Goal: Task Accomplishment & Management: Manage account settings

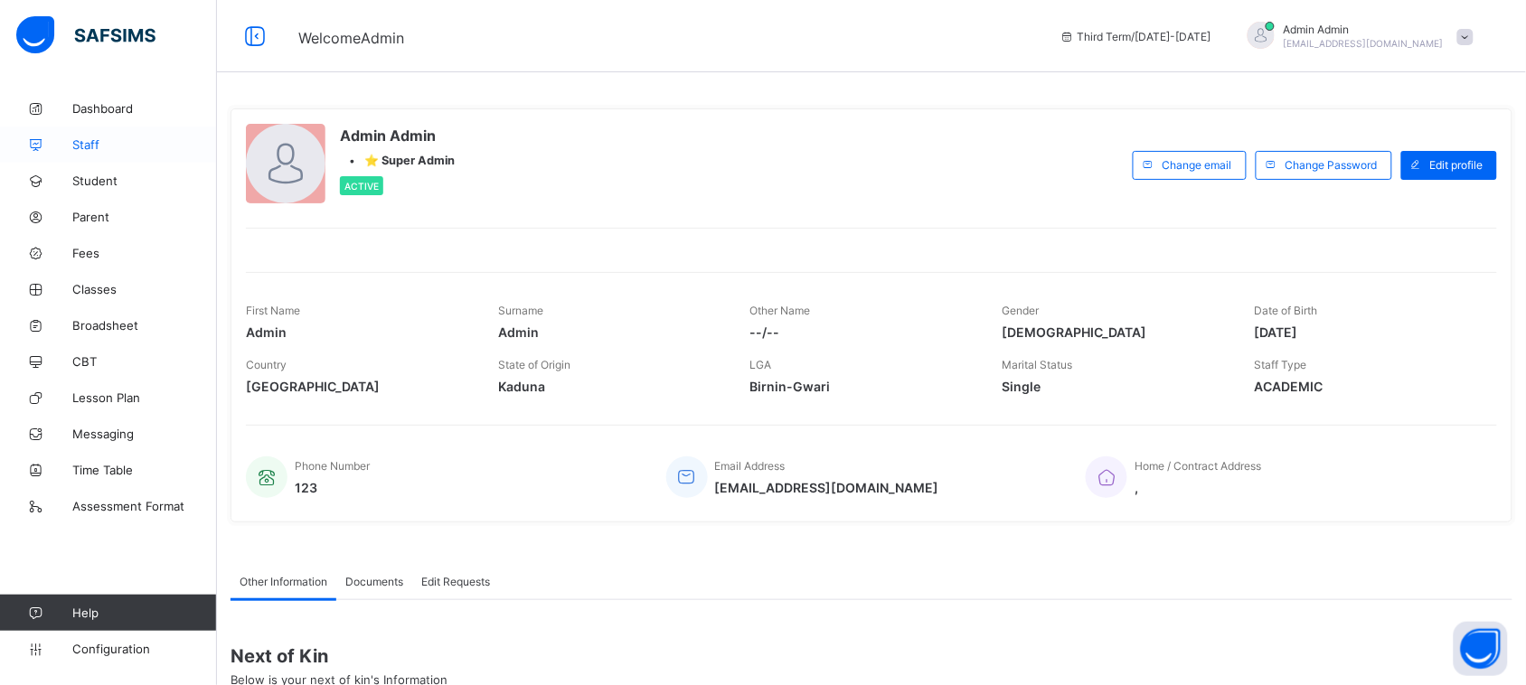
click at [97, 146] on span "Staff" at bounding box center [144, 144] width 145 height 14
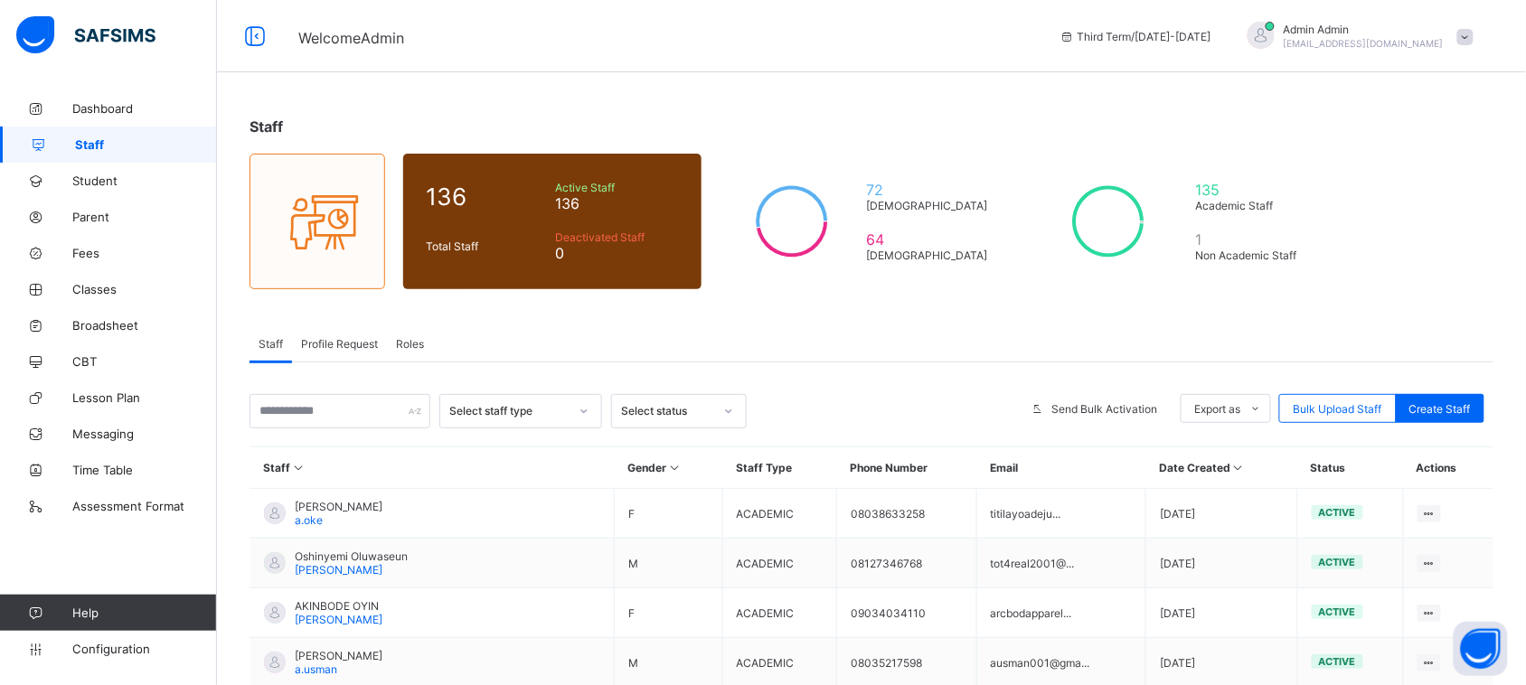
scroll to position [66, 0]
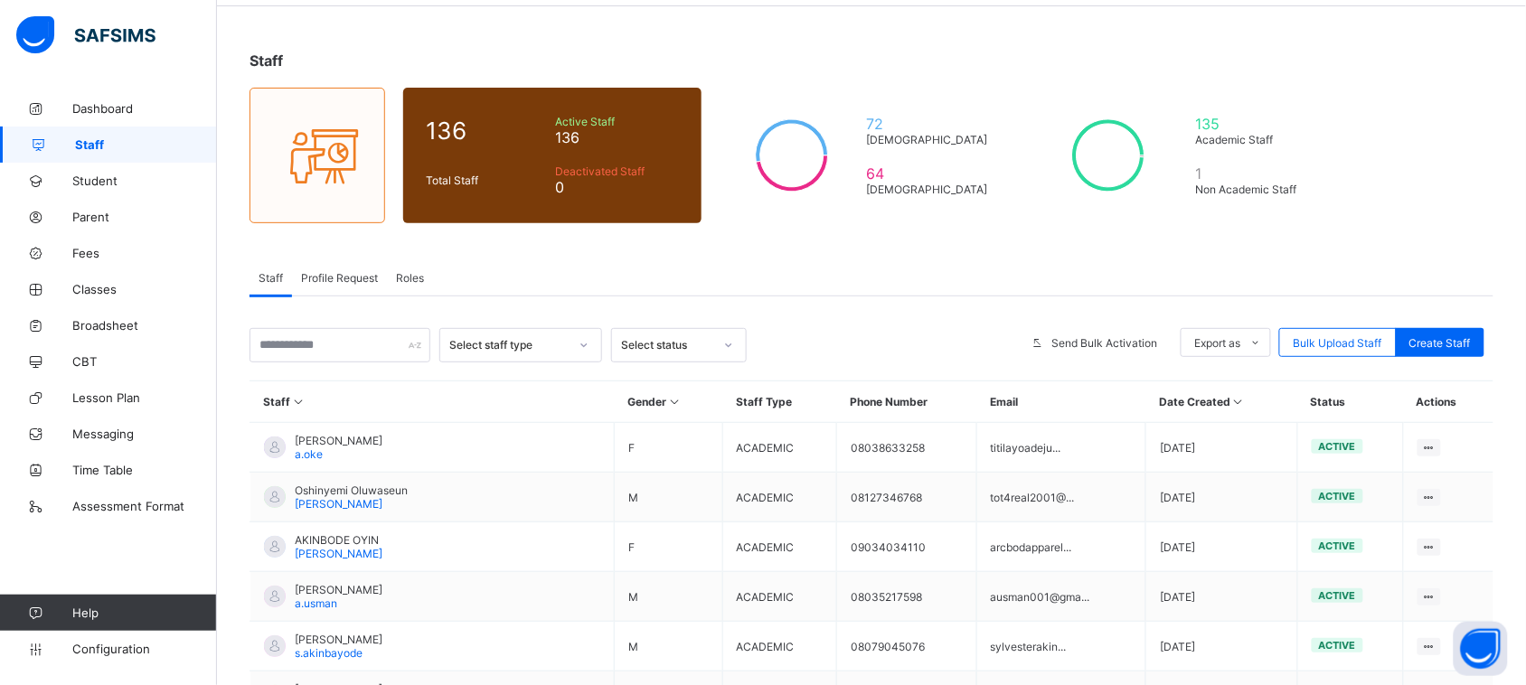
click at [402, 264] on div "Roles" at bounding box center [410, 277] width 46 height 36
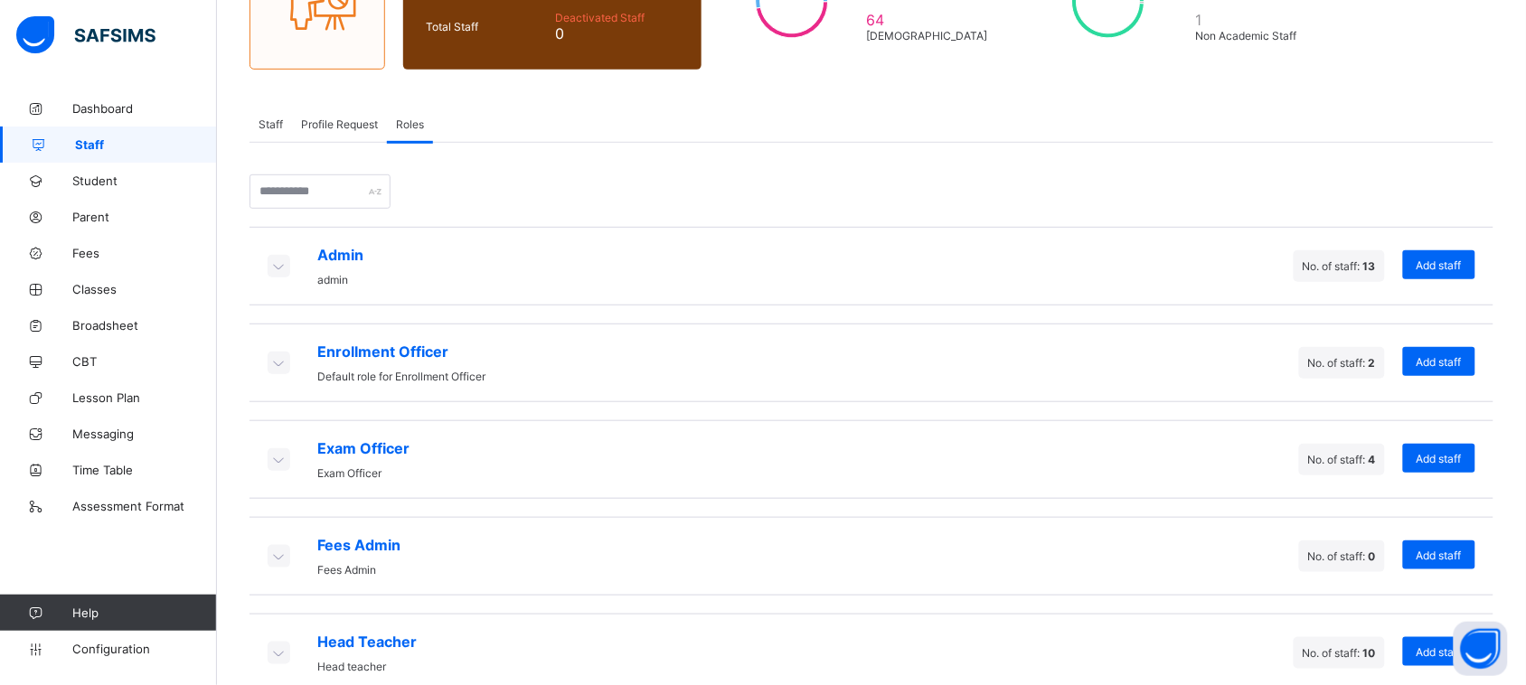
scroll to position [223, 0]
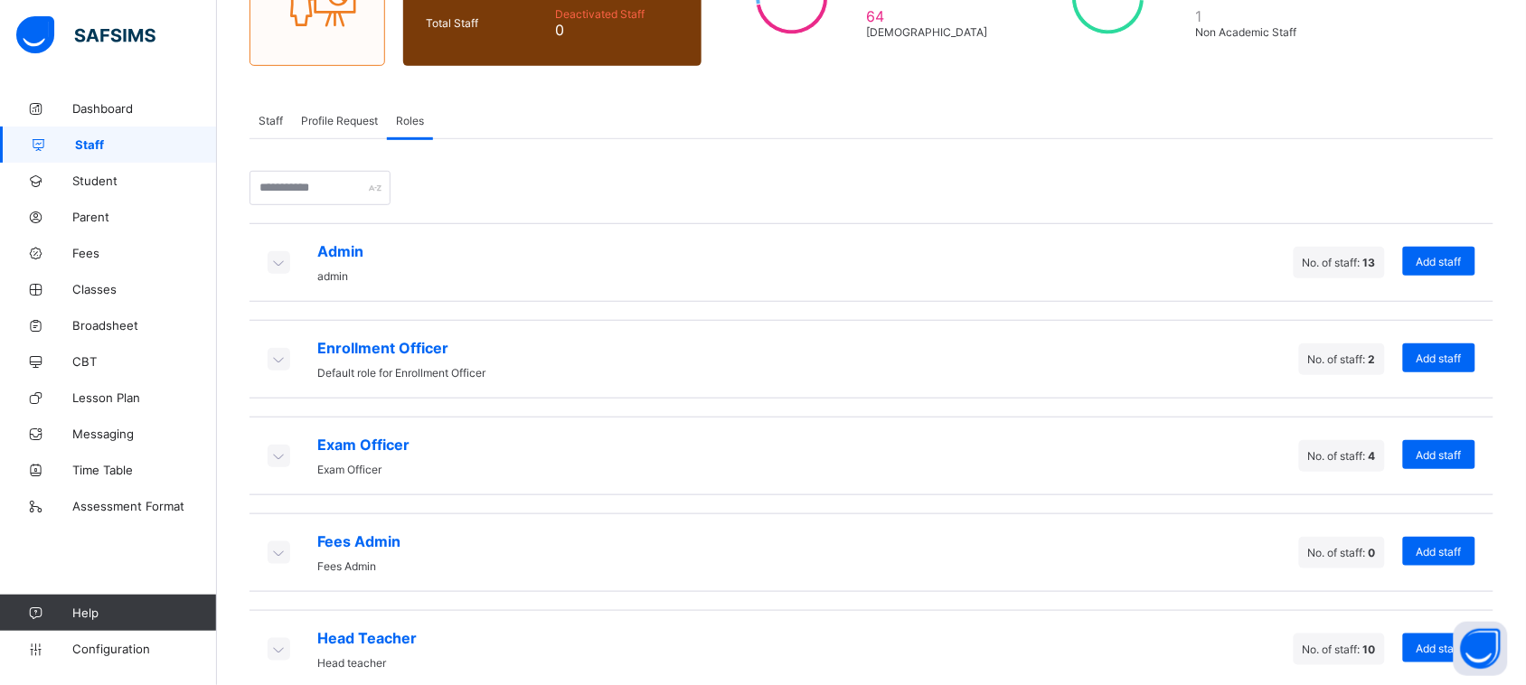
click at [282, 355] on icon at bounding box center [278, 359] width 20 height 18
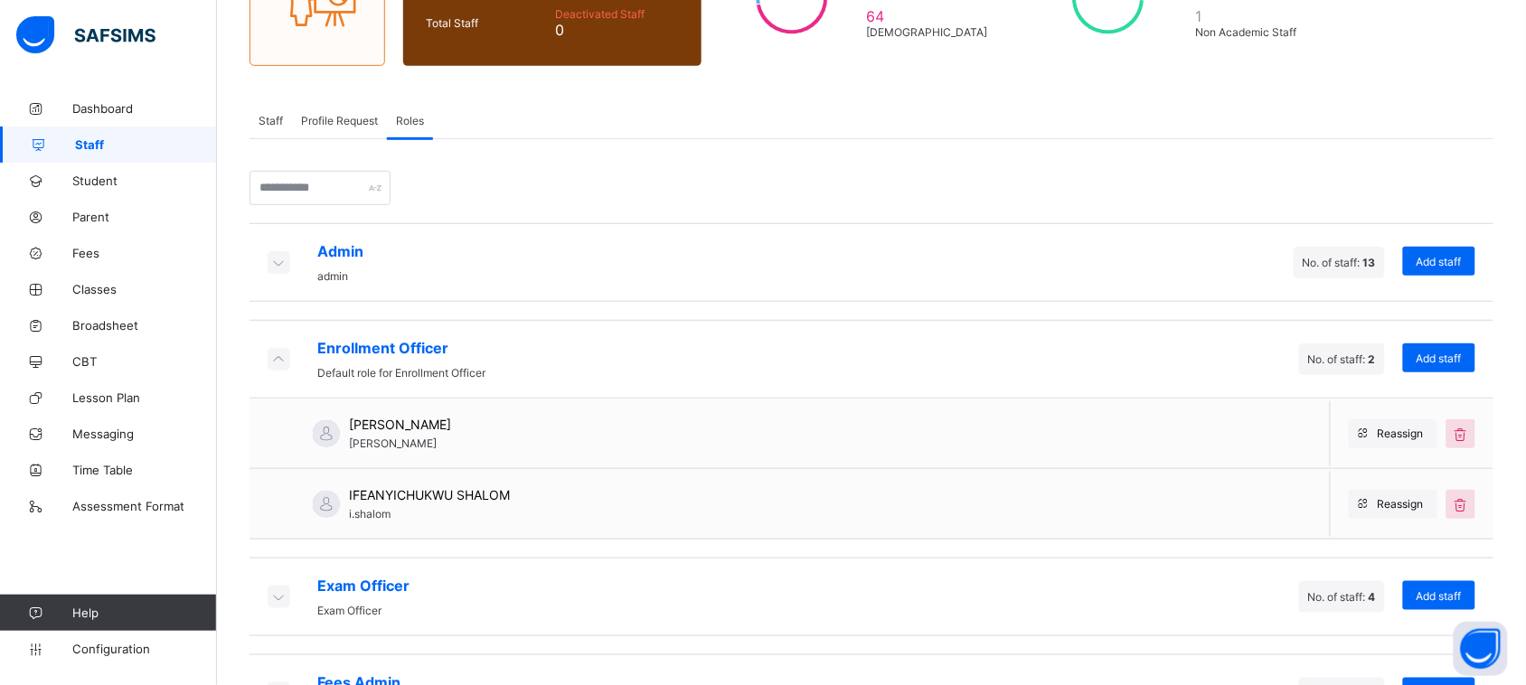
click at [282, 355] on icon at bounding box center [278, 359] width 20 height 18
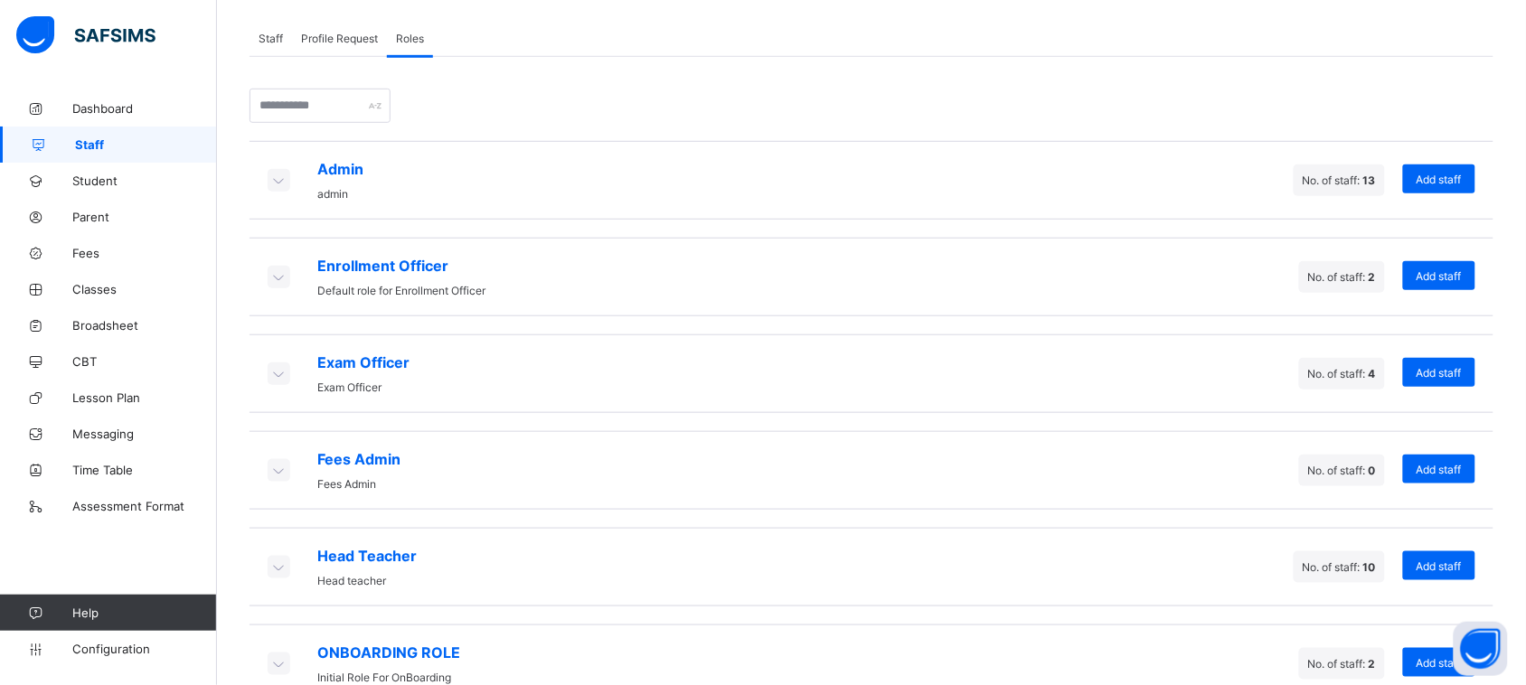
scroll to position [307, 0]
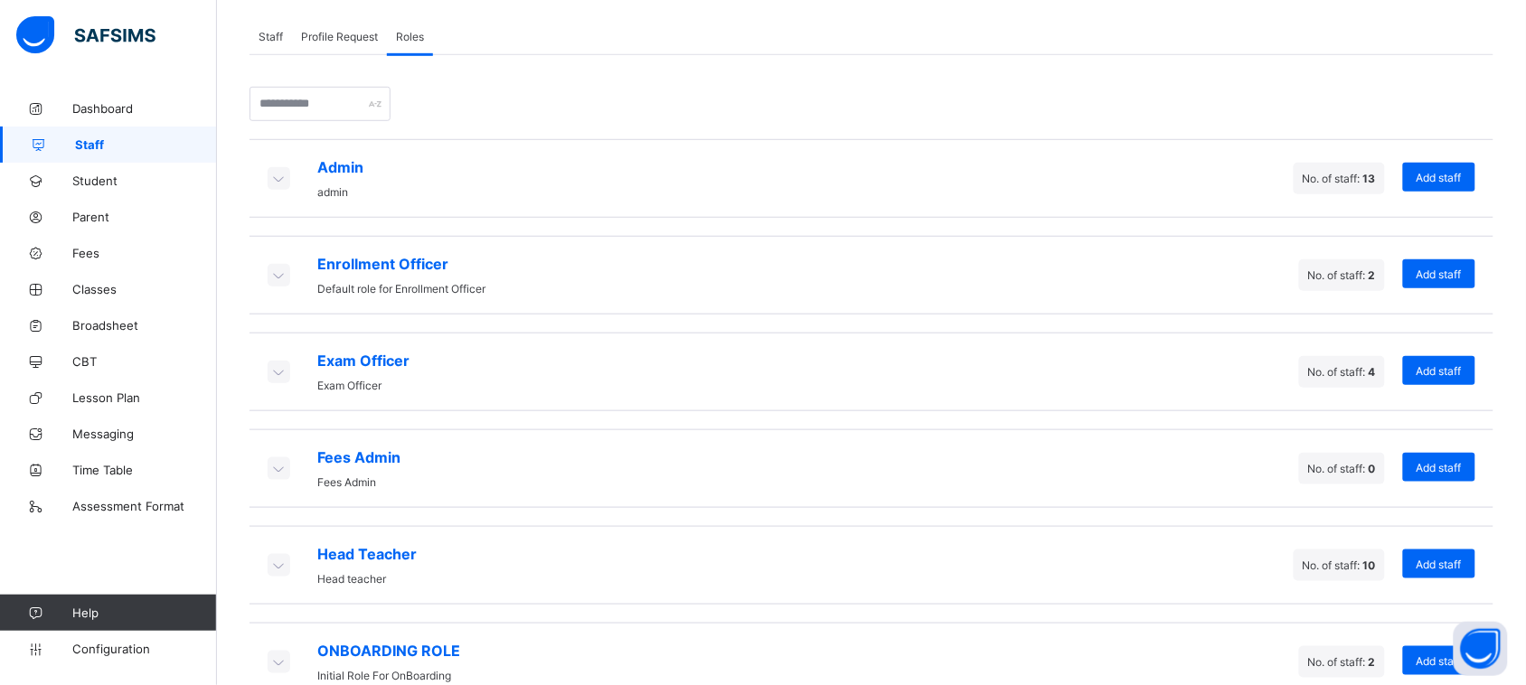
click at [273, 461] on icon at bounding box center [278, 468] width 20 height 18
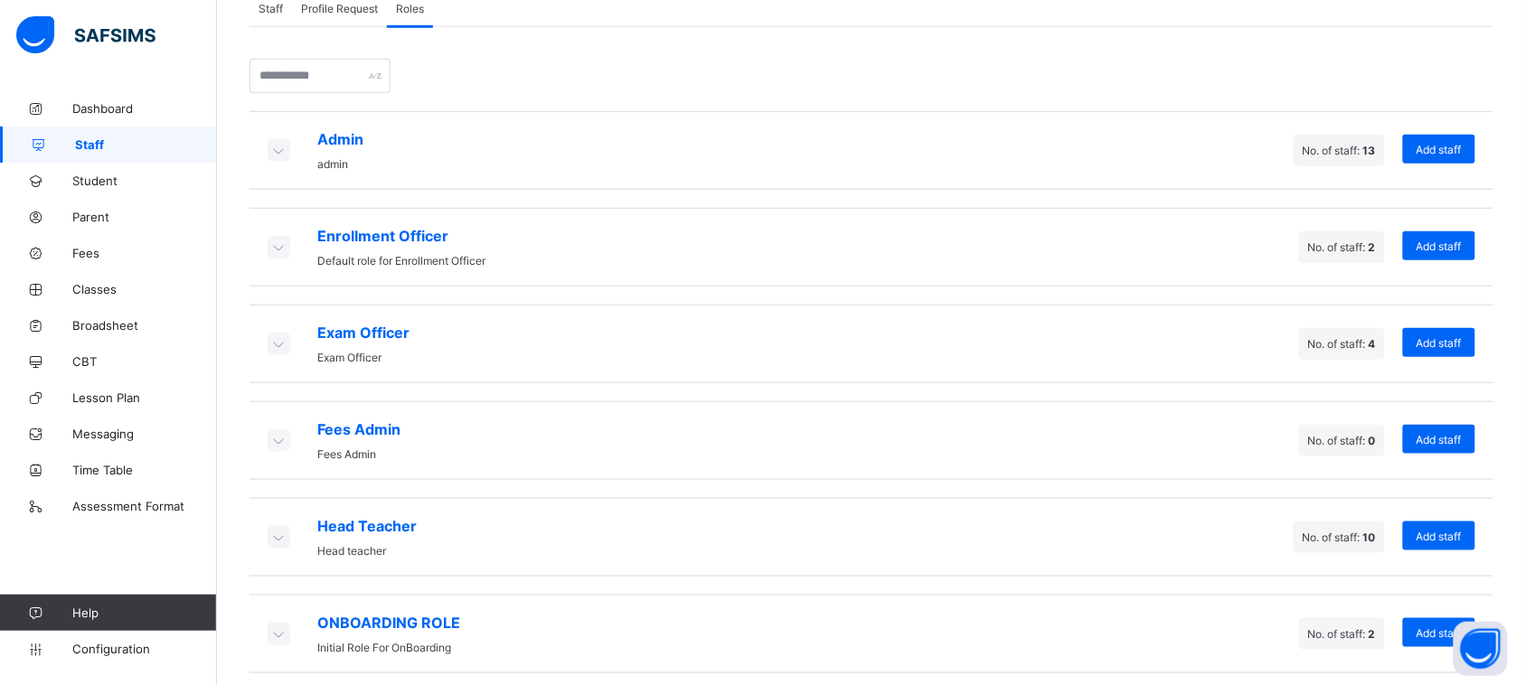
scroll to position [337, 0]
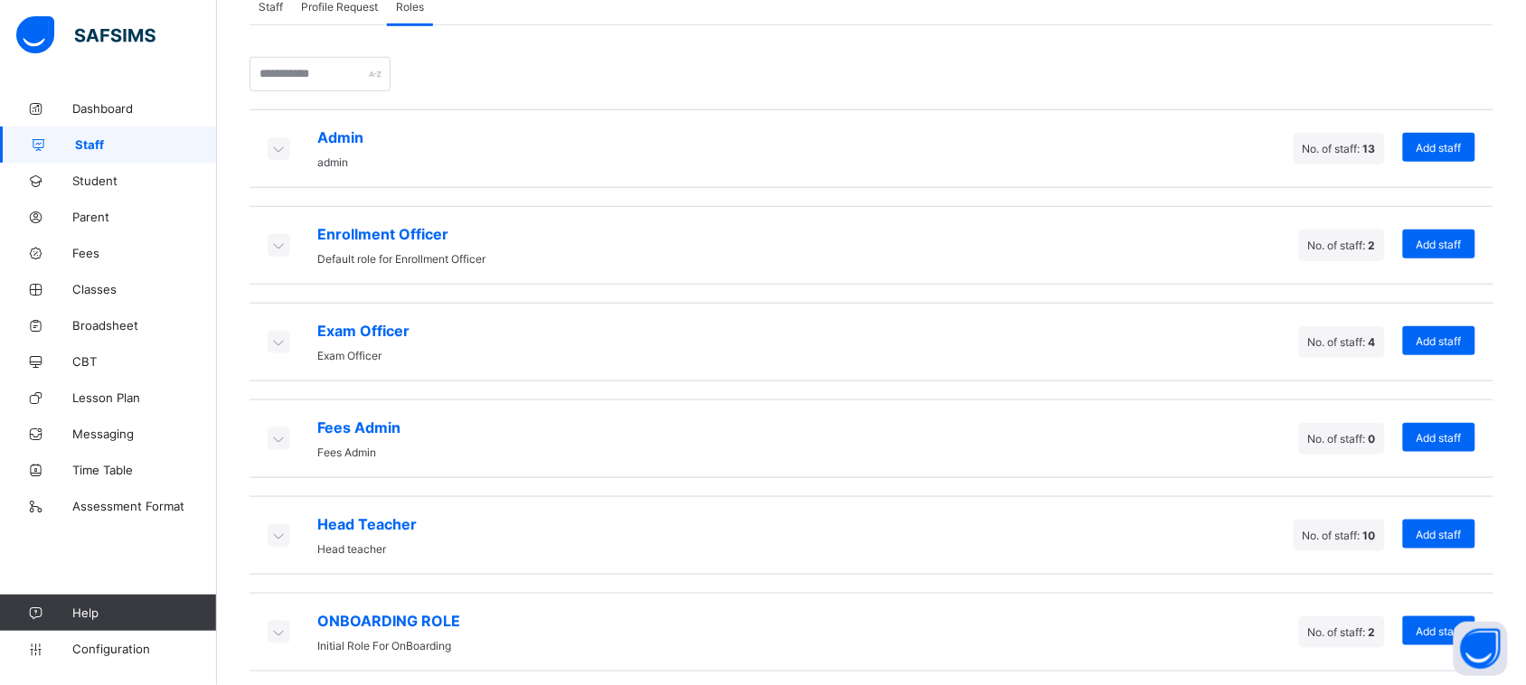
click at [280, 623] on icon at bounding box center [278, 632] width 20 height 18
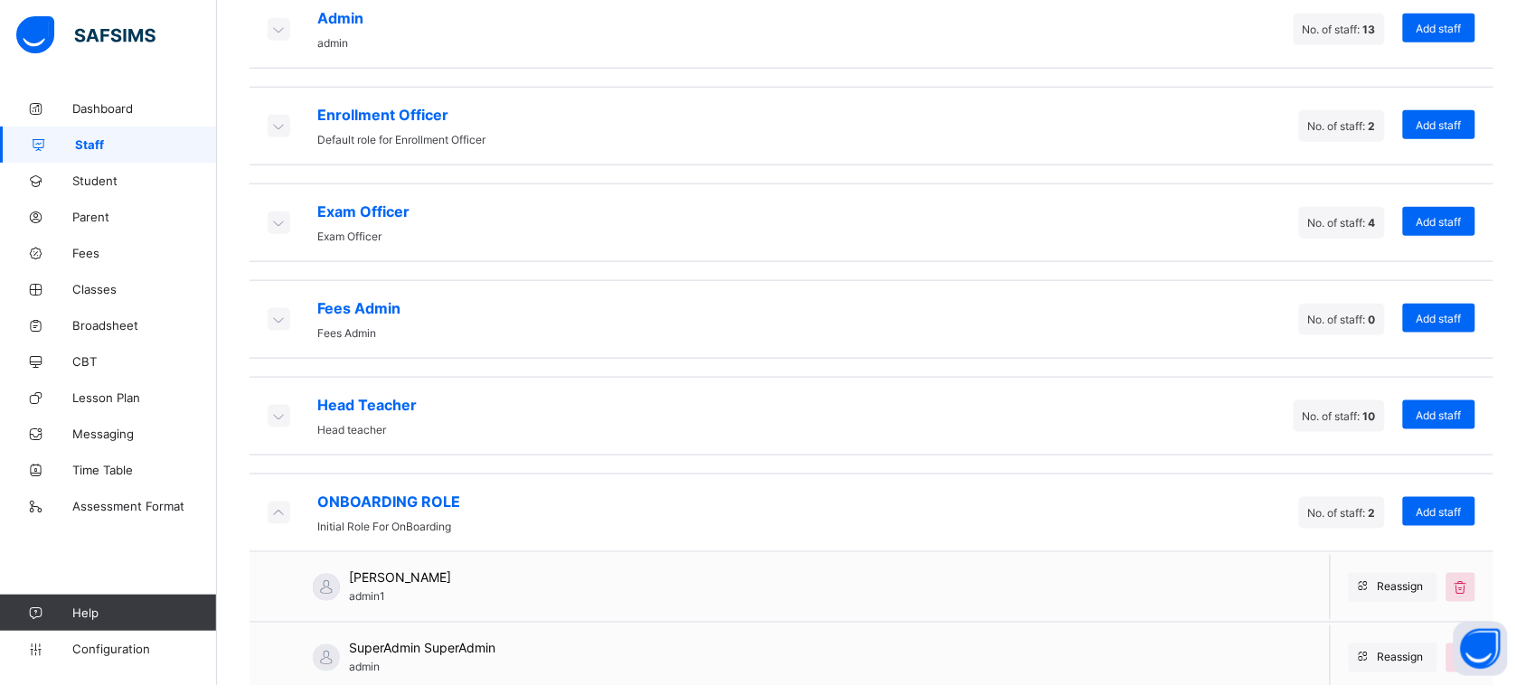
scroll to position [477, 0]
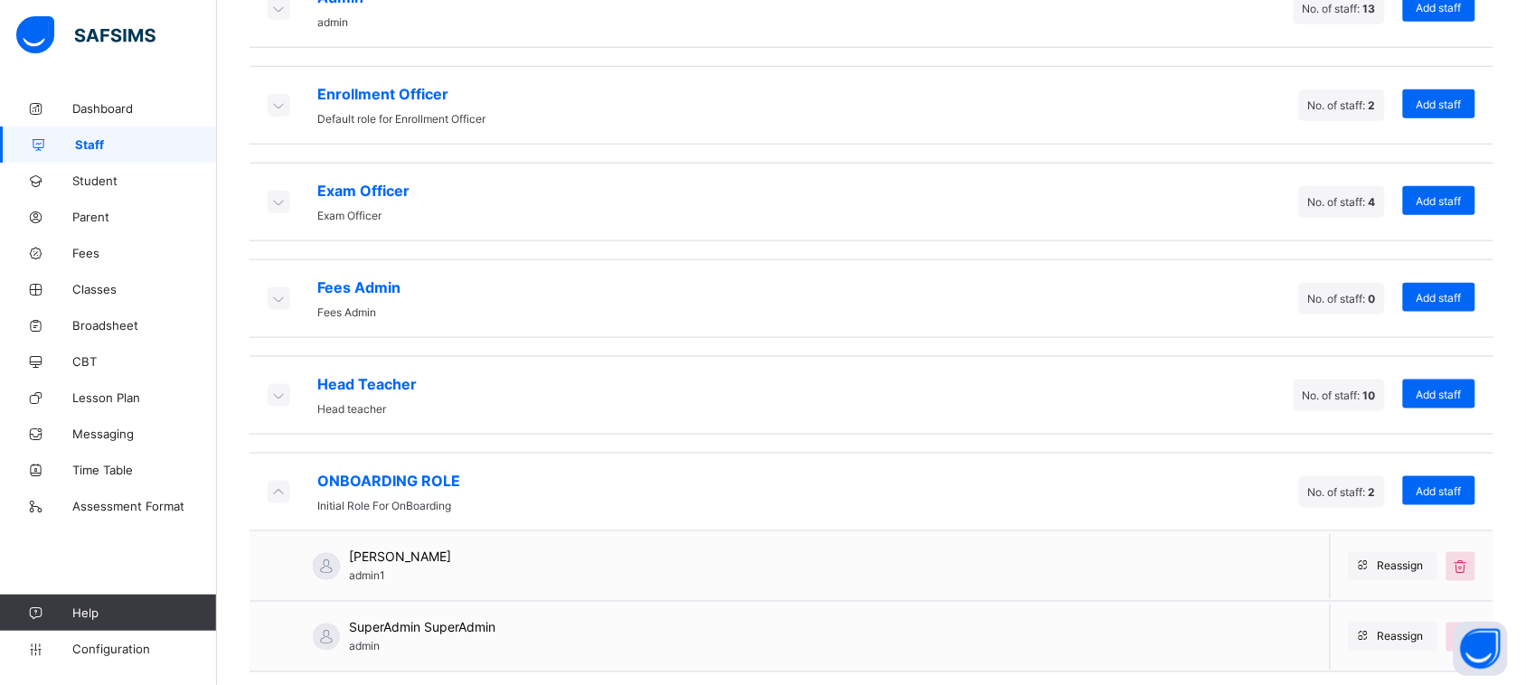
click at [285, 483] on icon at bounding box center [278, 492] width 20 height 18
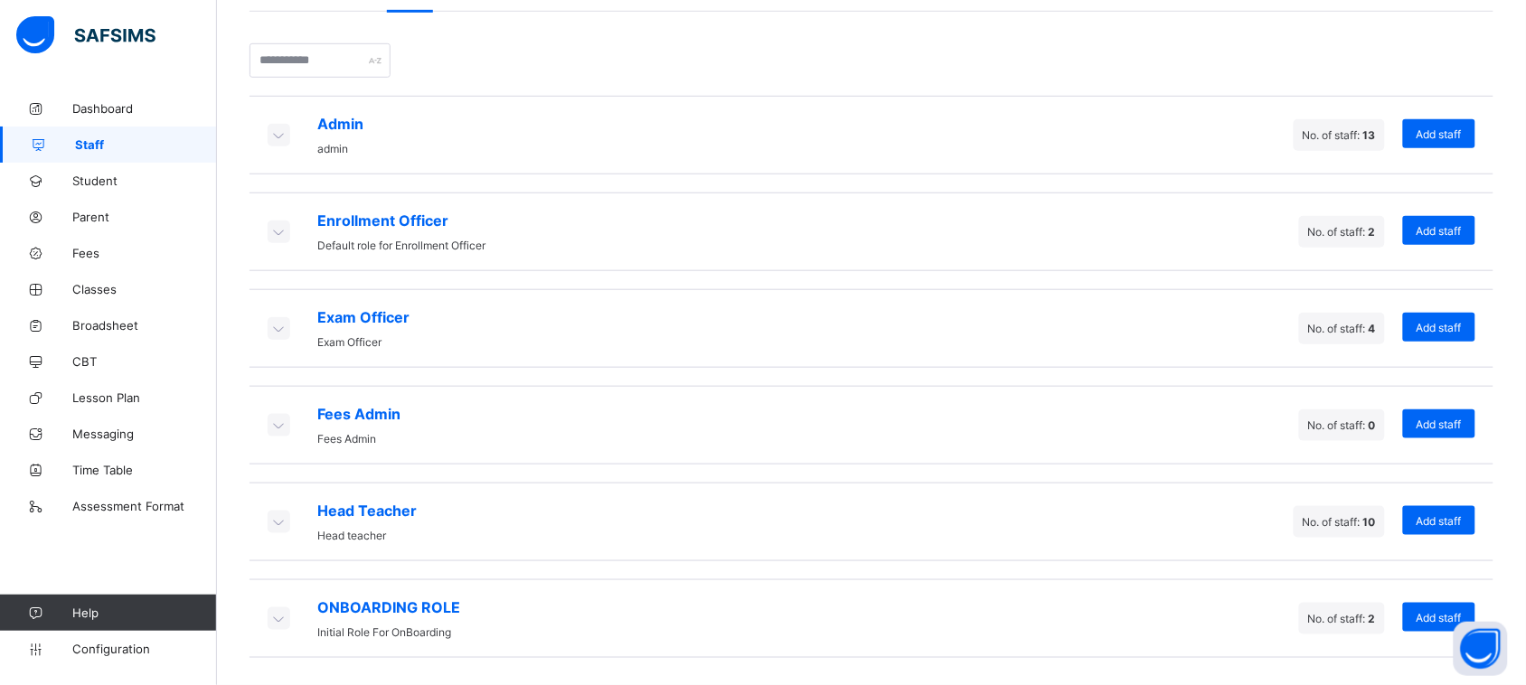
scroll to position [337, 0]
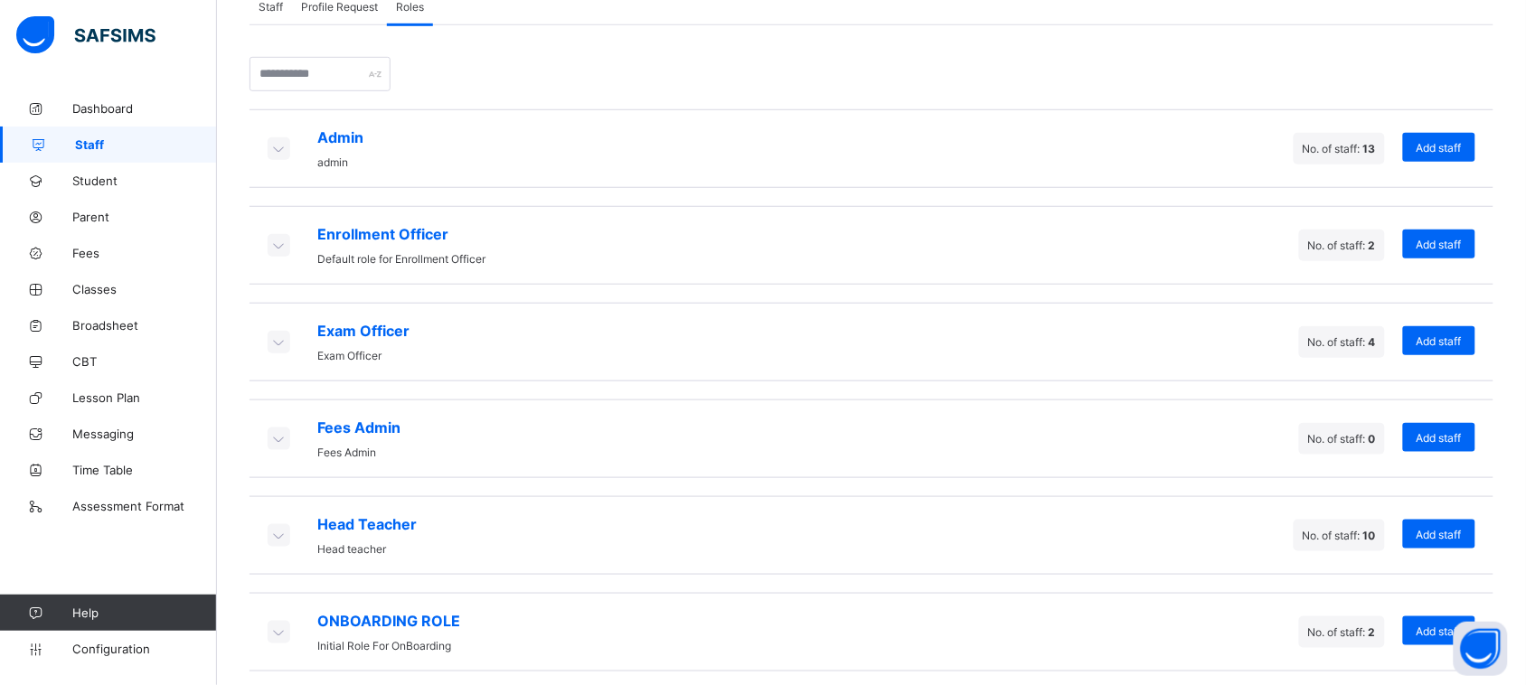
click at [282, 526] on icon at bounding box center [278, 535] width 20 height 18
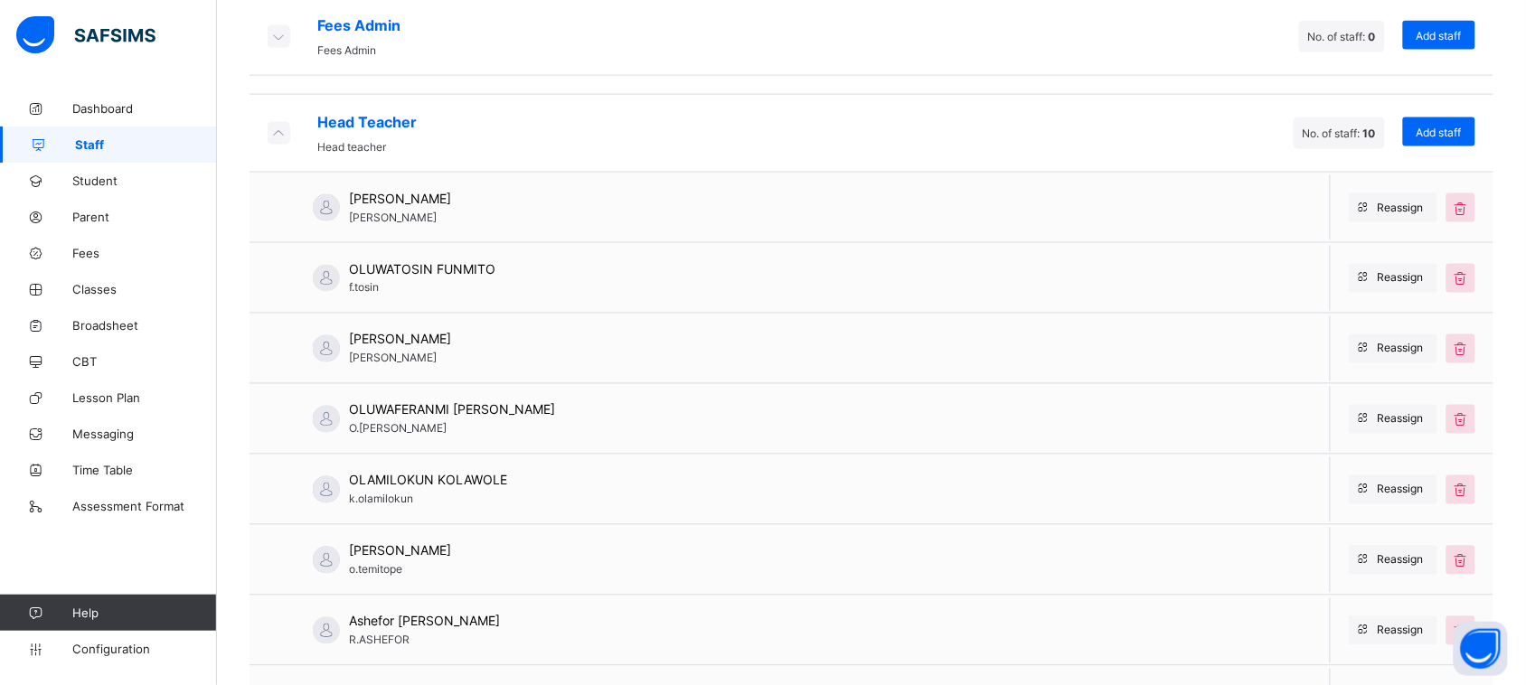
scroll to position [735, 0]
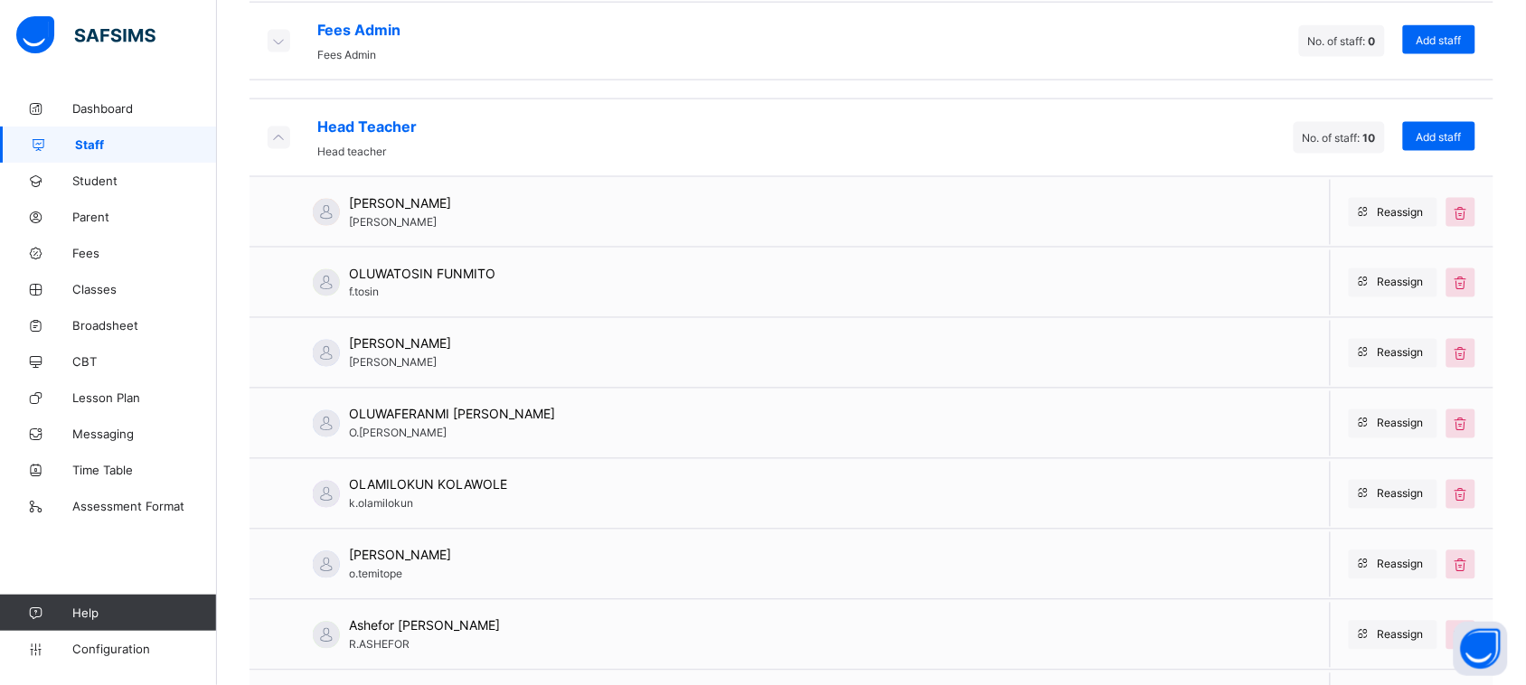
click at [274, 128] on icon at bounding box center [278, 137] width 20 height 18
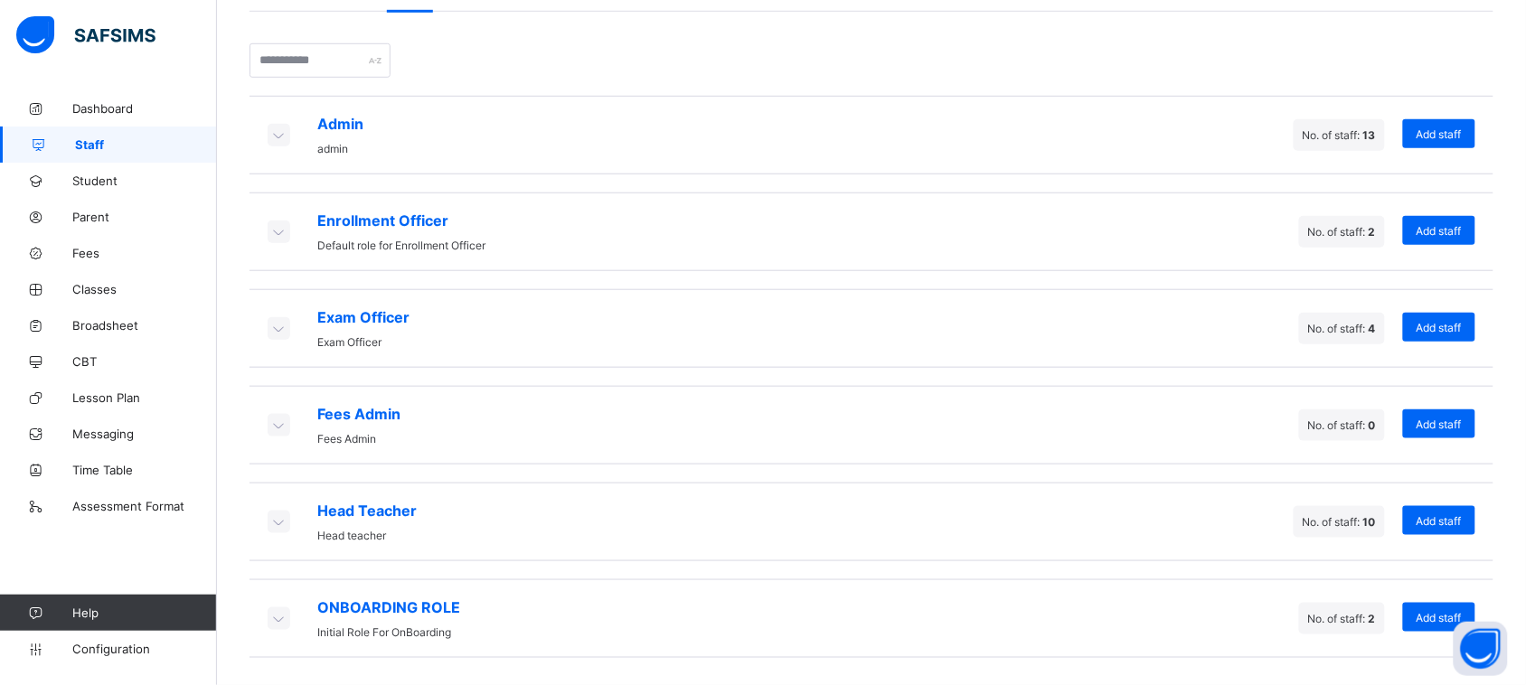
scroll to position [337, 0]
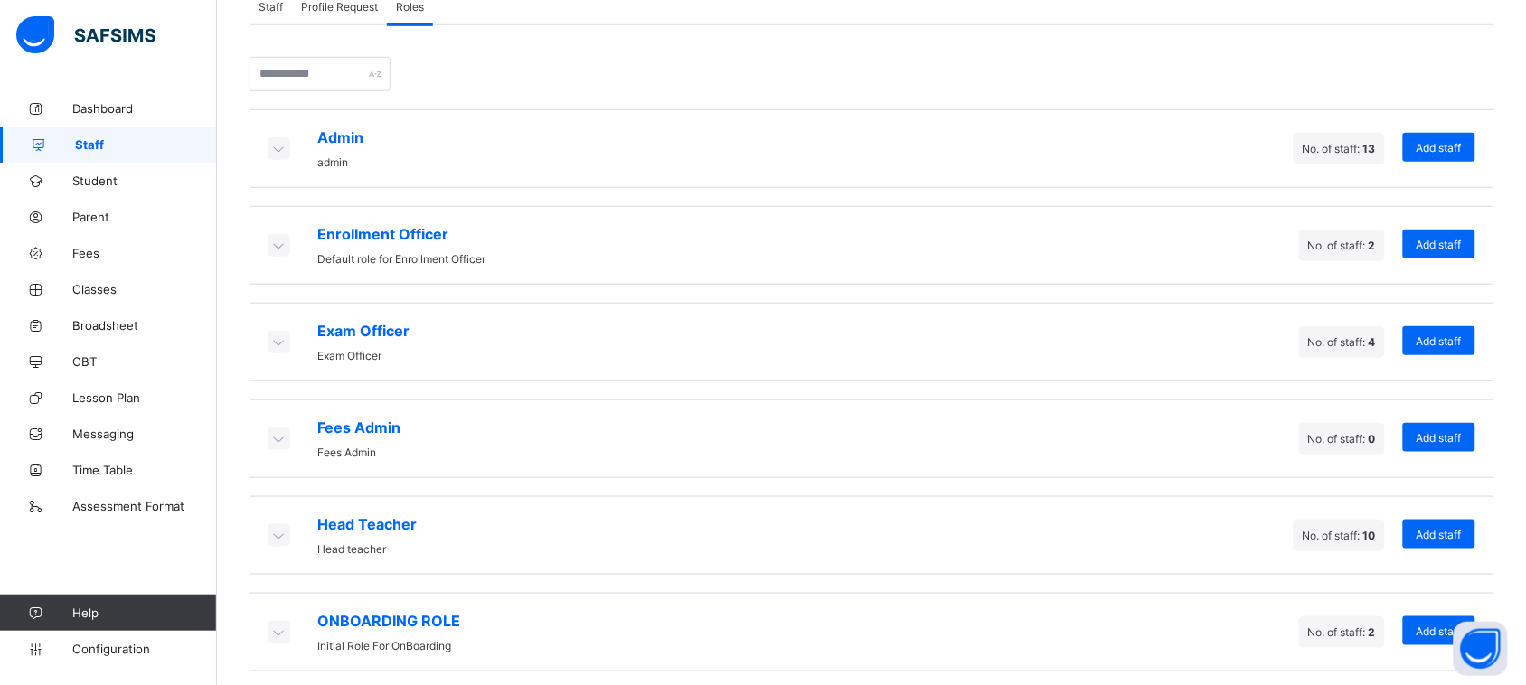
click at [277, 152] on icon at bounding box center [278, 148] width 20 height 18
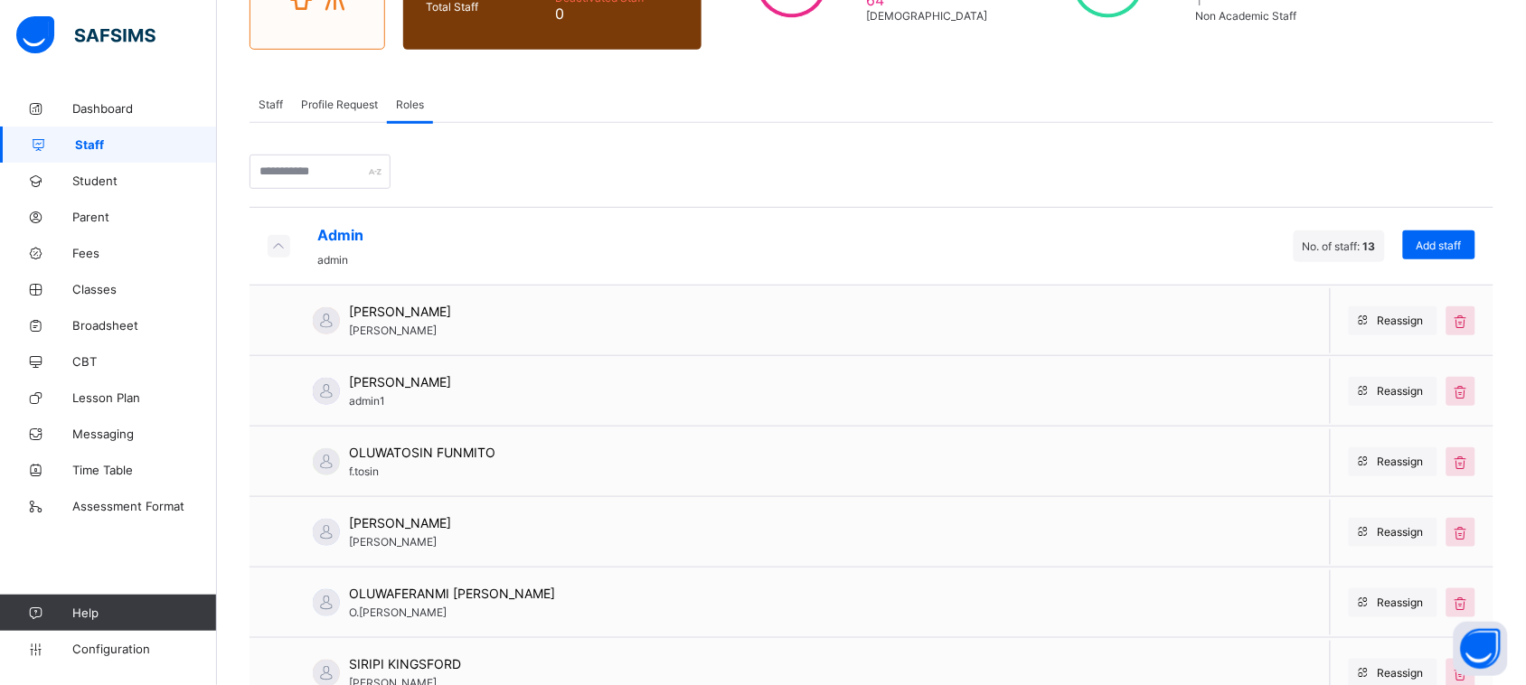
scroll to position [230, 0]
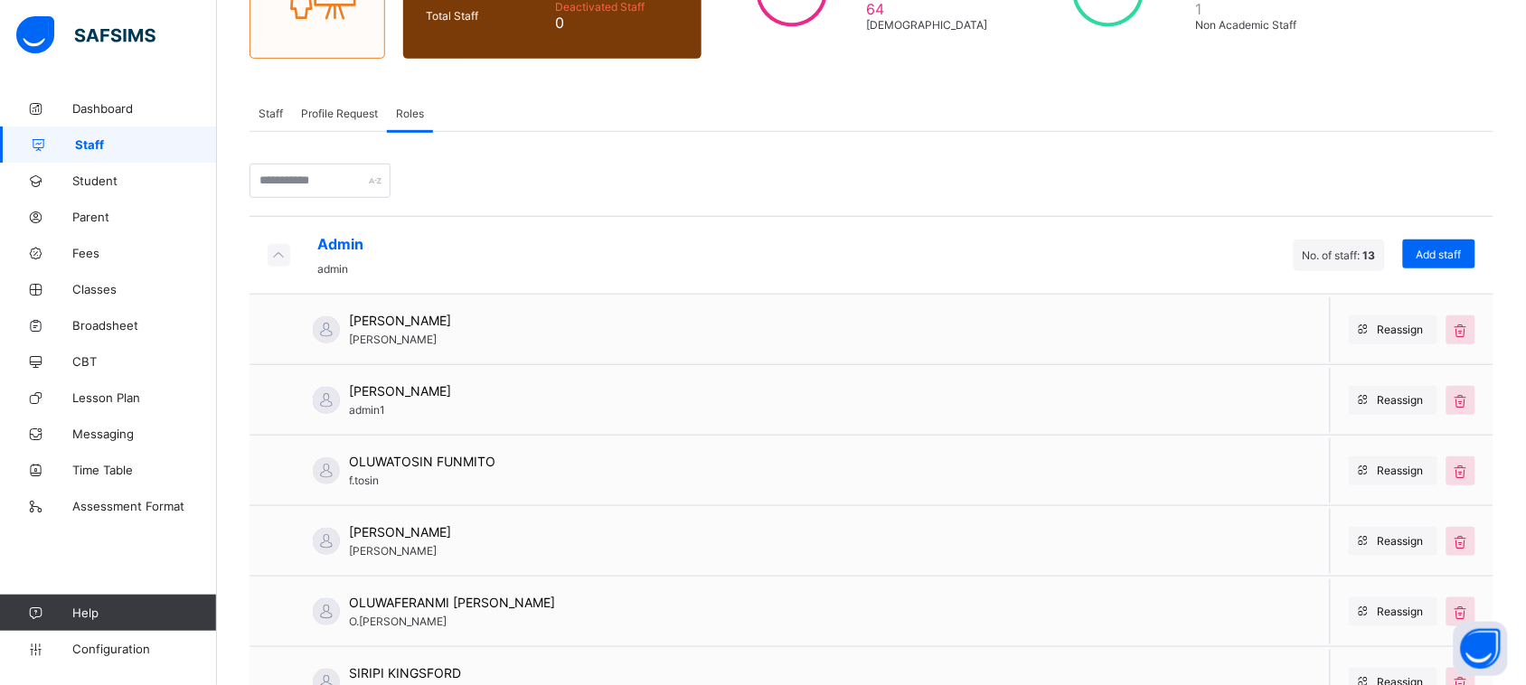
click at [280, 253] on icon at bounding box center [278, 255] width 20 height 18
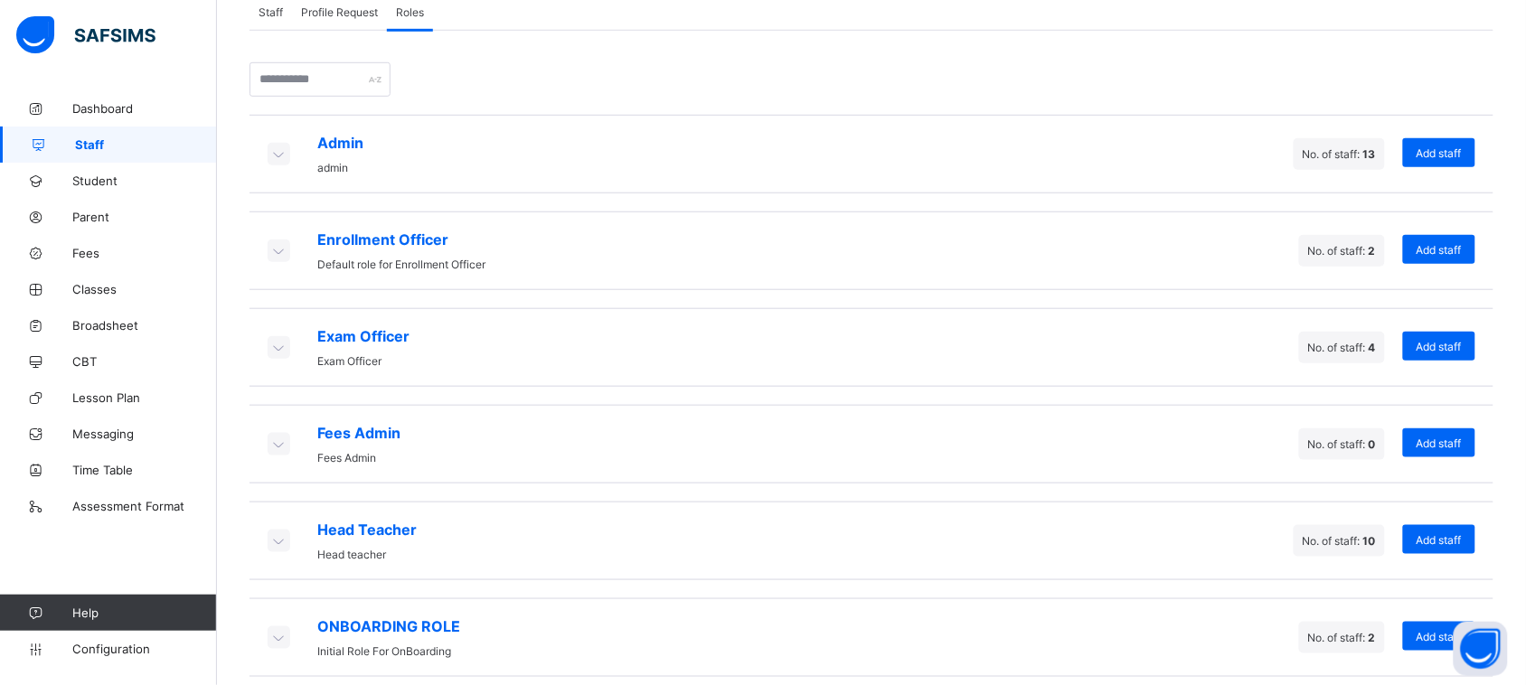
scroll to position [337, 0]
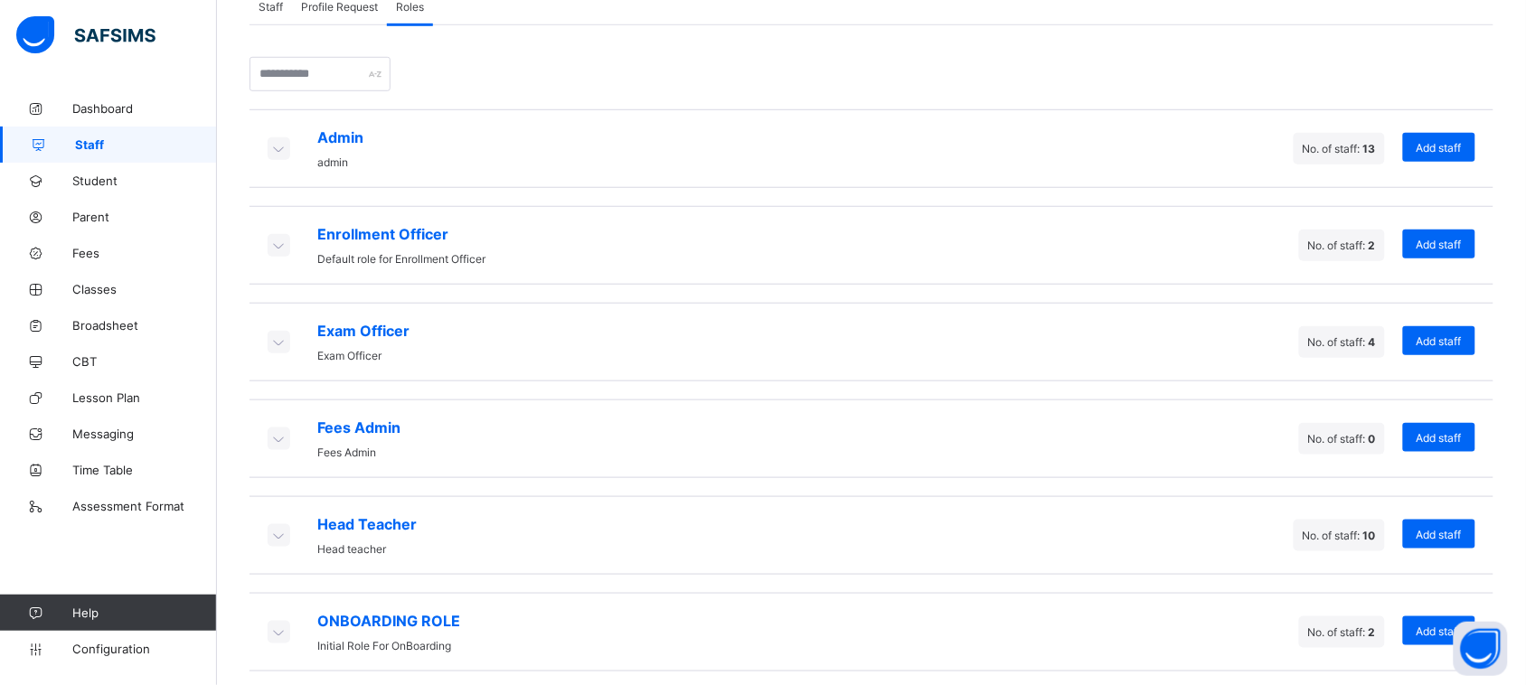
click at [278, 437] on icon at bounding box center [278, 438] width 20 height 18
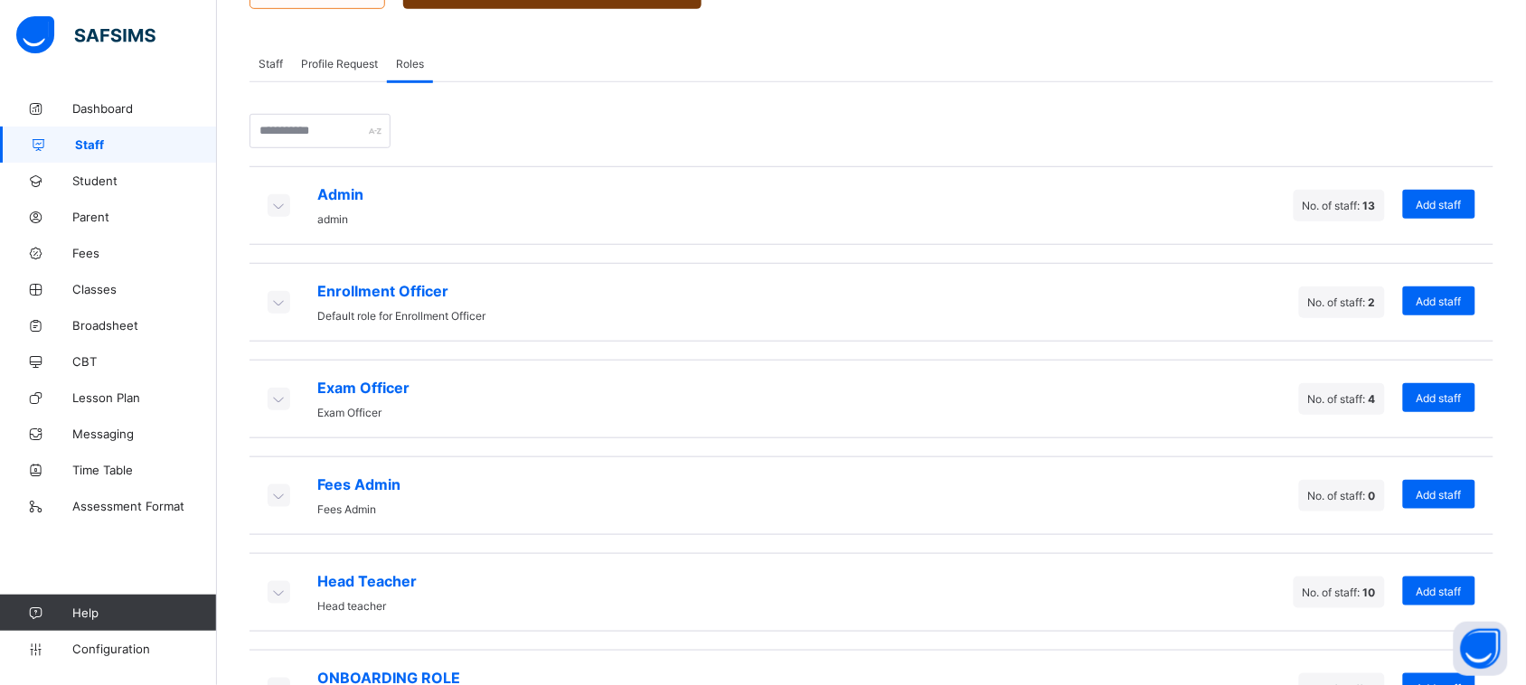
scroll to position [278, 0]
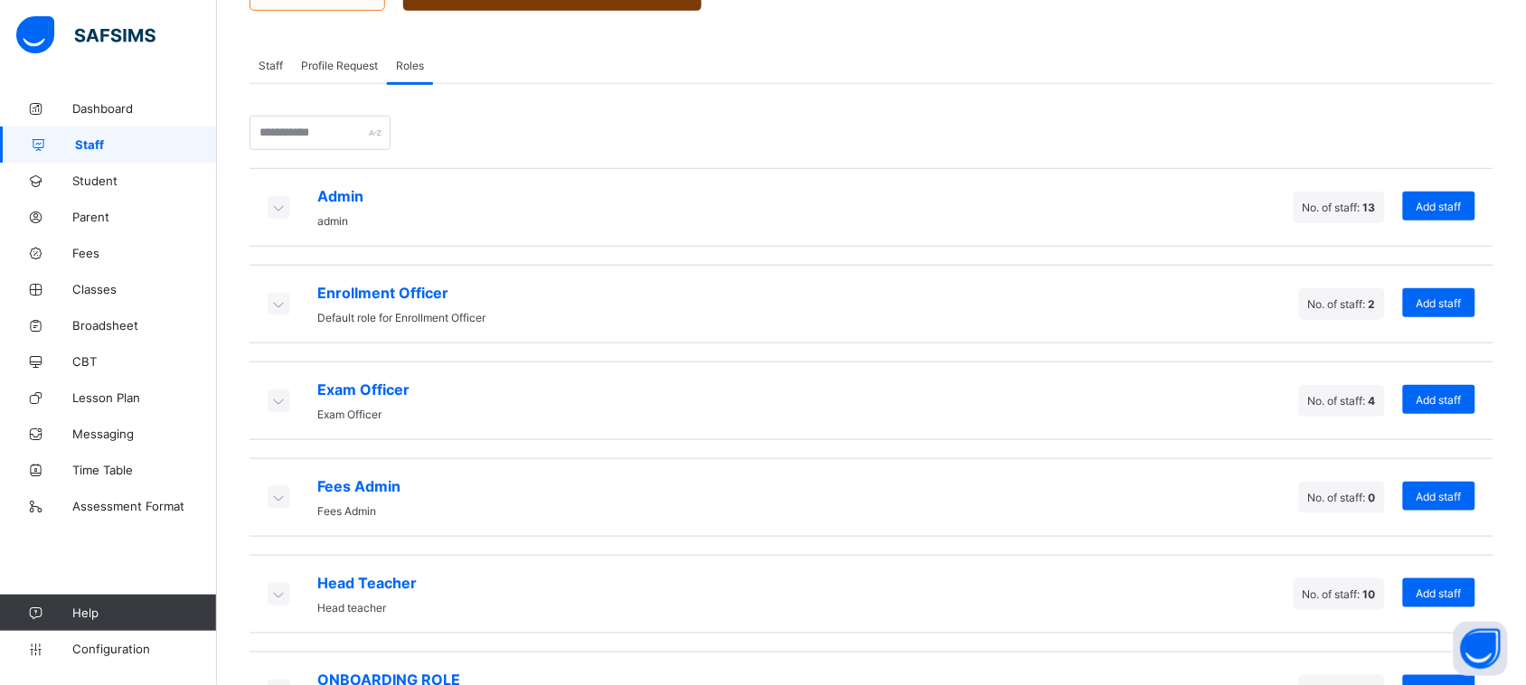
click at [277, 391] on icon at bounding box center [278, 400] width 20 height 18
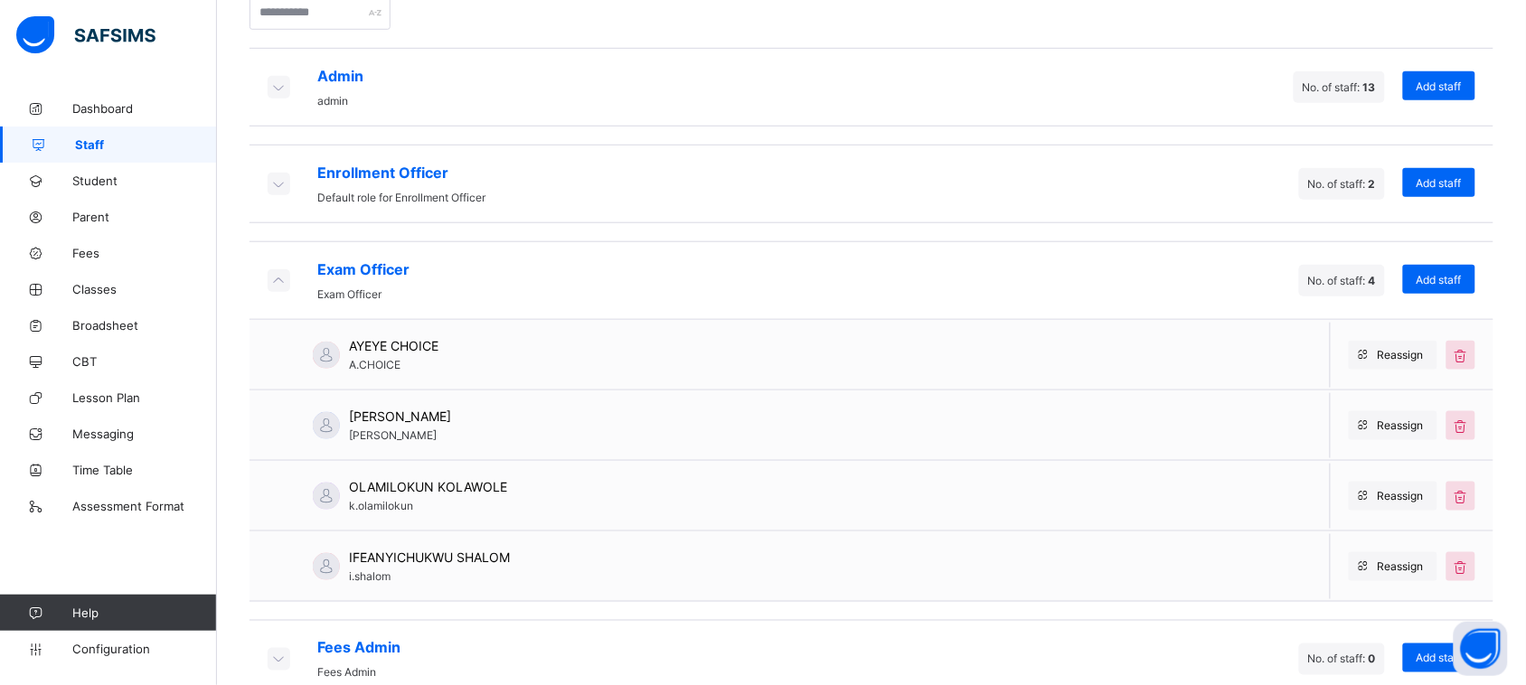
scroll to position [438, 0]
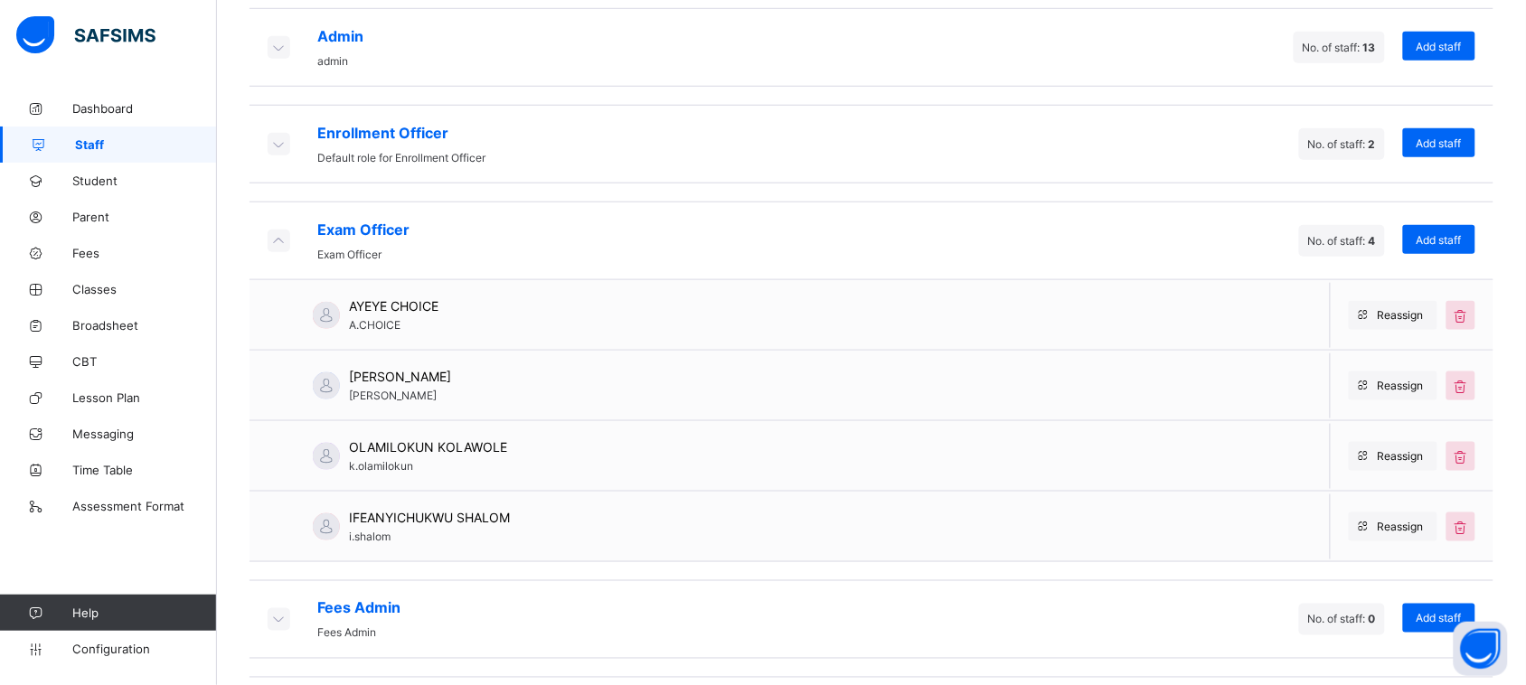
click at [276, 236] on icon at bounding box center [278, 240] width 20 height 18
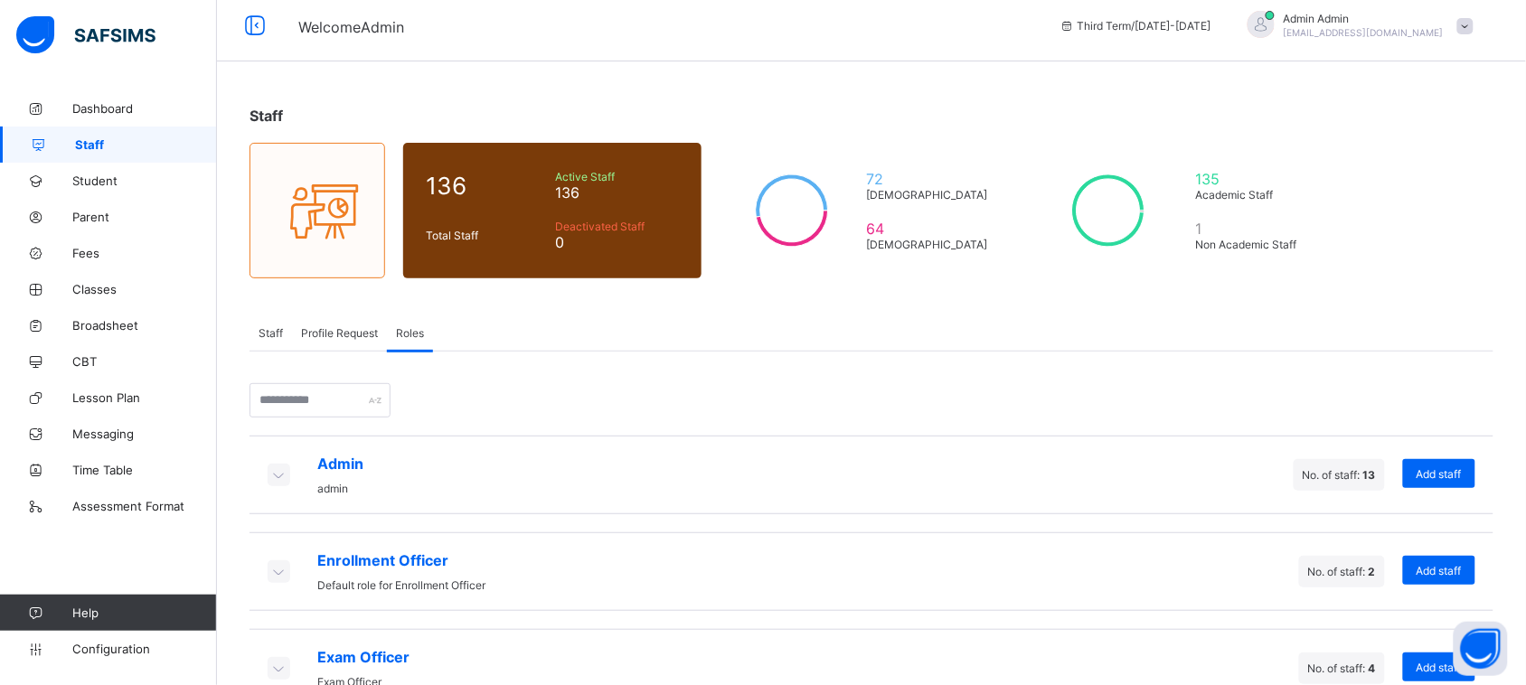
scroll to position [0, 0]
